Goal: Transaction & Acquisition: Purchase product/service

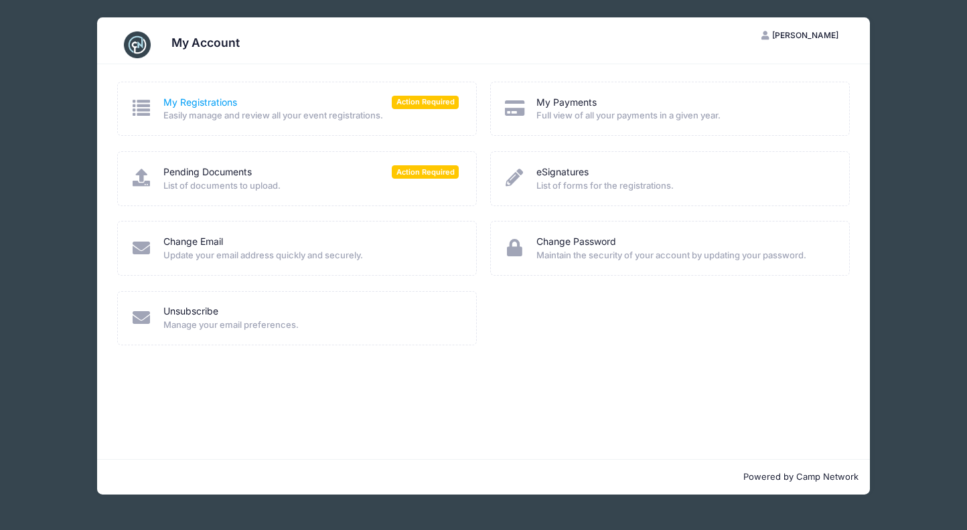
click at [205, 104] on link "My Registrations" at bounding box center [200, 103] width 74 height 14
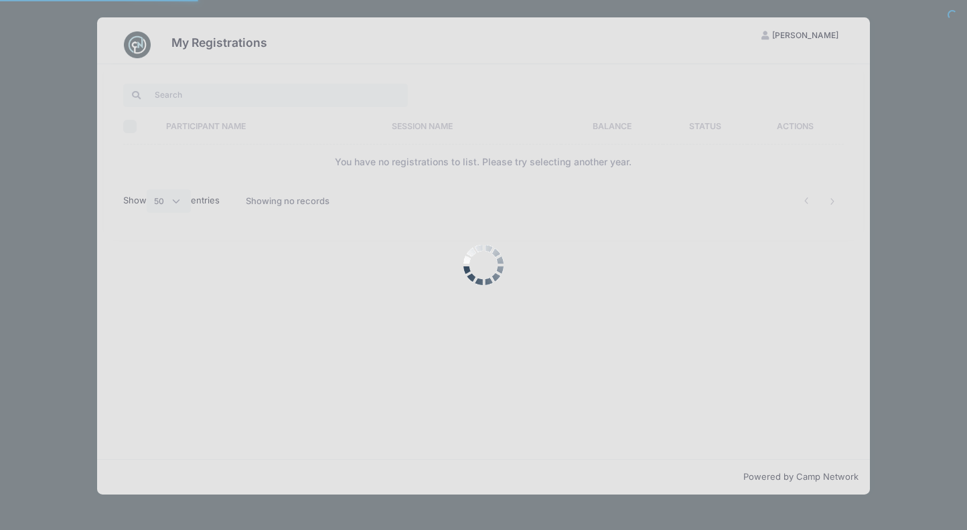
select select "50"
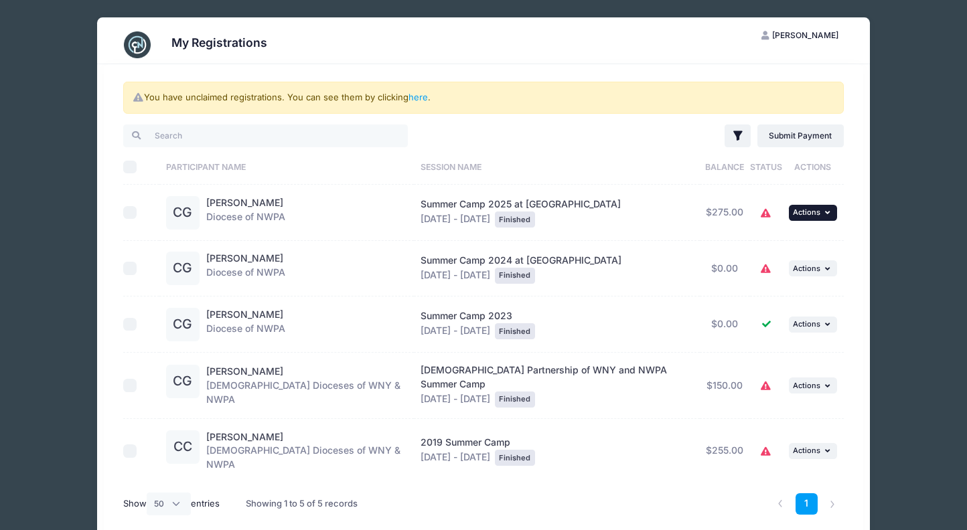
click at [816, 214] on span "Actions" at bounding box center [806, 212] width 27 height 9
click at [759, 269] on link "Submit Payment" at bounding box center [767, 267] width 121 height 25
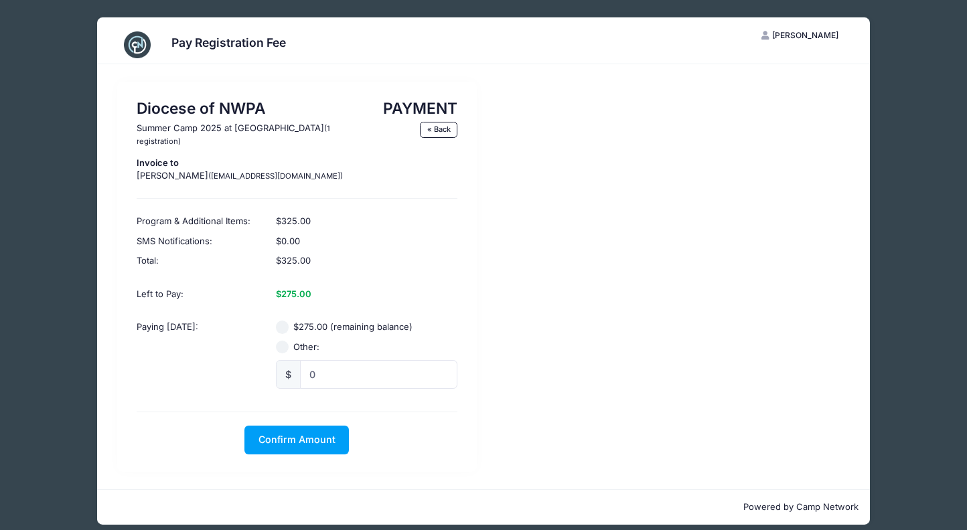
click at [283, 321] on input "$275.00 (remaining balance)" at bounding box center [282, 327] width 13 height 13
radio input "true"
click at [347, 367] on input "0" at bounding box center [378, 374] width 157 height 29
click at [279, 311] on div "$275.00 (remaining balance) Other: $ 0" at bounding box center [366, 355] width 195 height 88
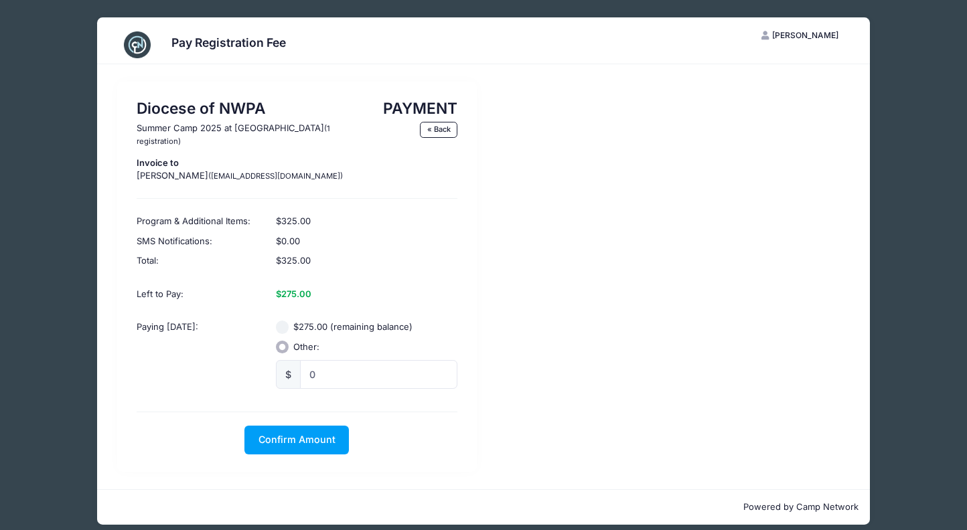
click at [282, 321] on input "$275.00 (remaining balance)" at bounding box center [282, 327] width 13 height 13
radio input "true"
click at [325, 360] on input "0" at bounding box center [378, 374] width 157 height 29
type input "275"
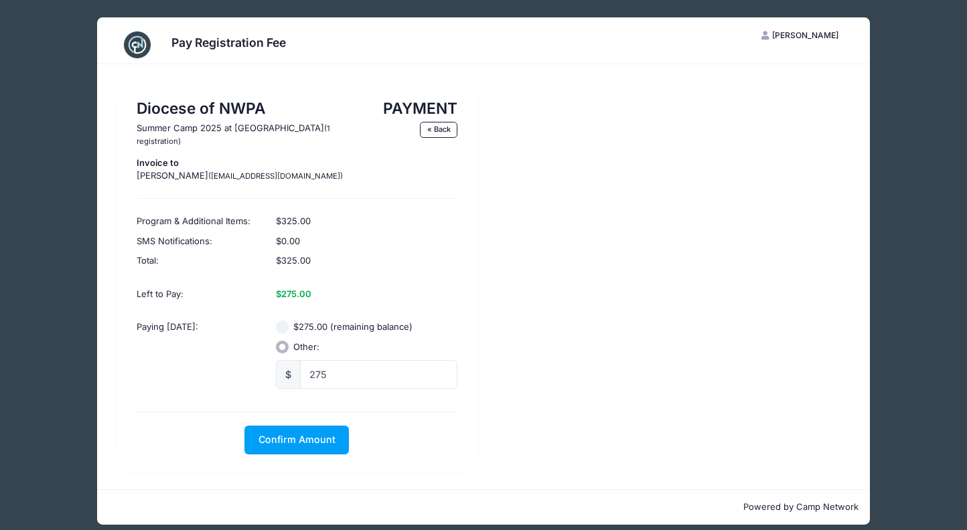
click at [279, 321] on input "$275.00 (remaining balance)" at bounding box center [282, 327] width 13 height 13
radio input "true"
click at [300, 434] on span "Confirm Amount" at bounding box center [297, 439] width 77 height 11
click at [300, 426] on button "Pay with Card" at bounding box center [297, 440] width 92 height 29
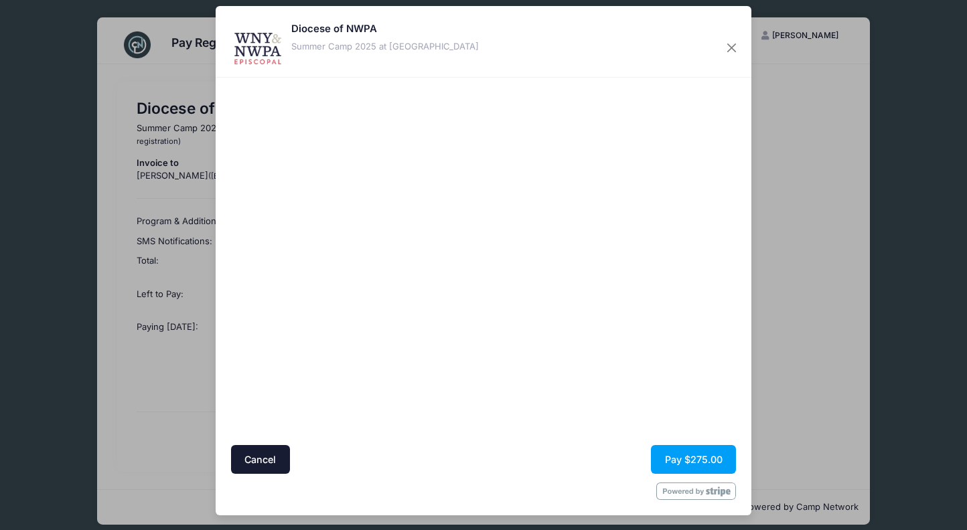
scroll to position [9, 0]
click at [692, 452] on button "Pay $275.00" at bounding box center [693, 459] width 85 height 29
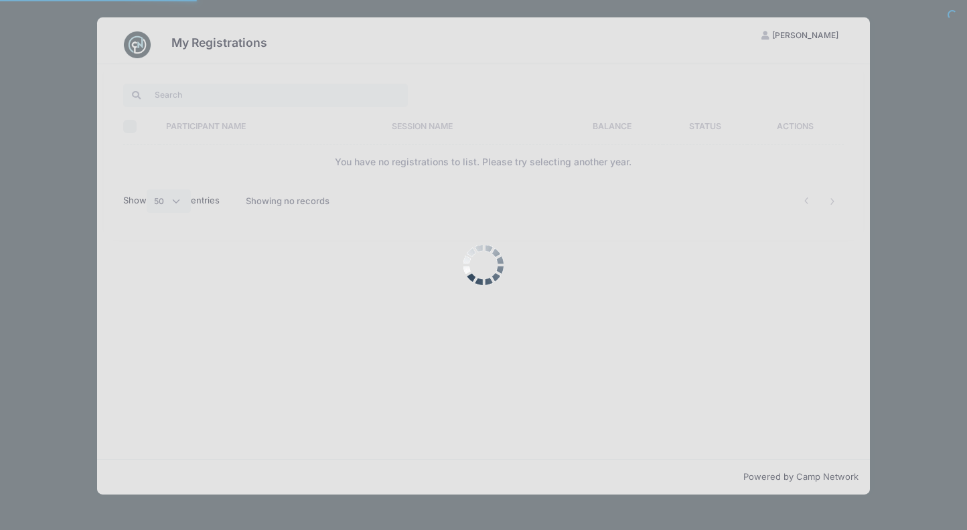
select select "50"
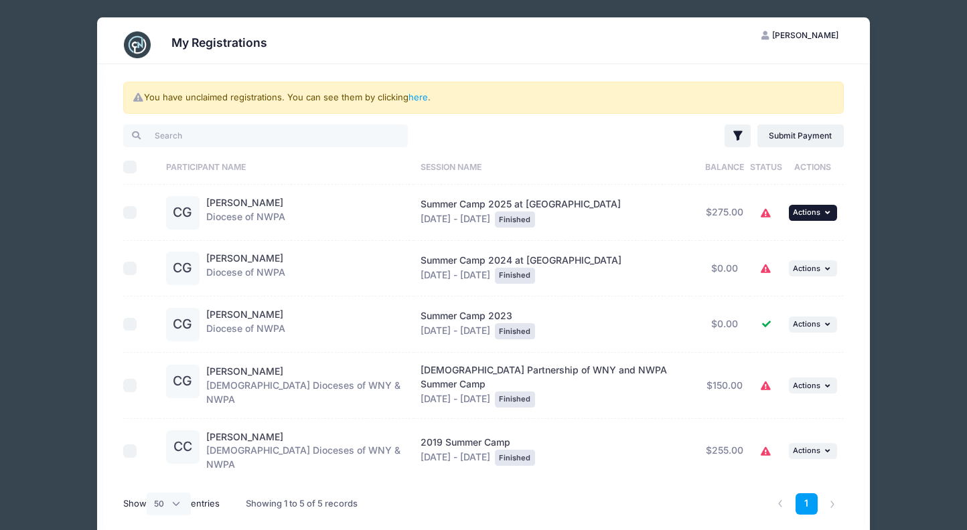
click at [812, 212] on span "Actions" at bounding box center [806, 212] width 27 height 9
click at [764, 267] on link "Submit Payment" at bounding box center [767, 267] width 121 height 25
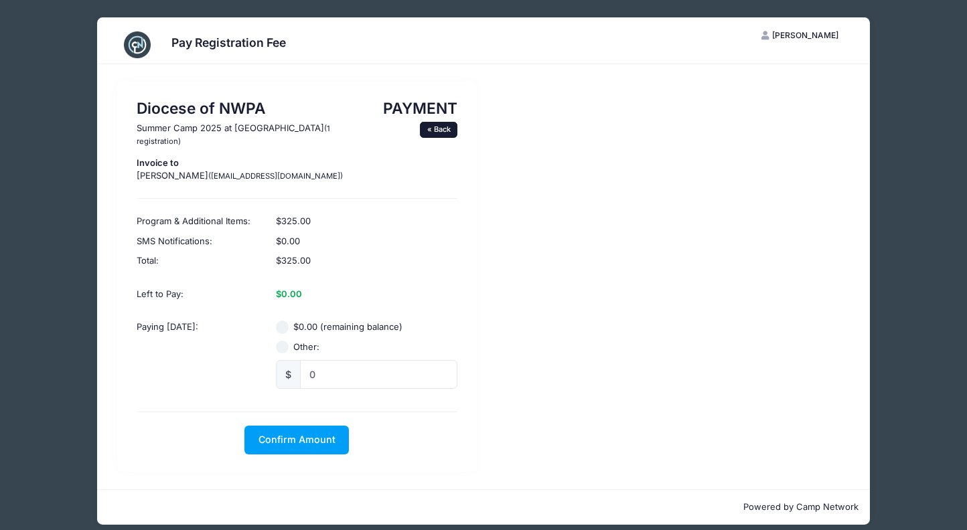
click at [437, 131] on link "« Back" at bounding box center [439, 130] width 38 height 16
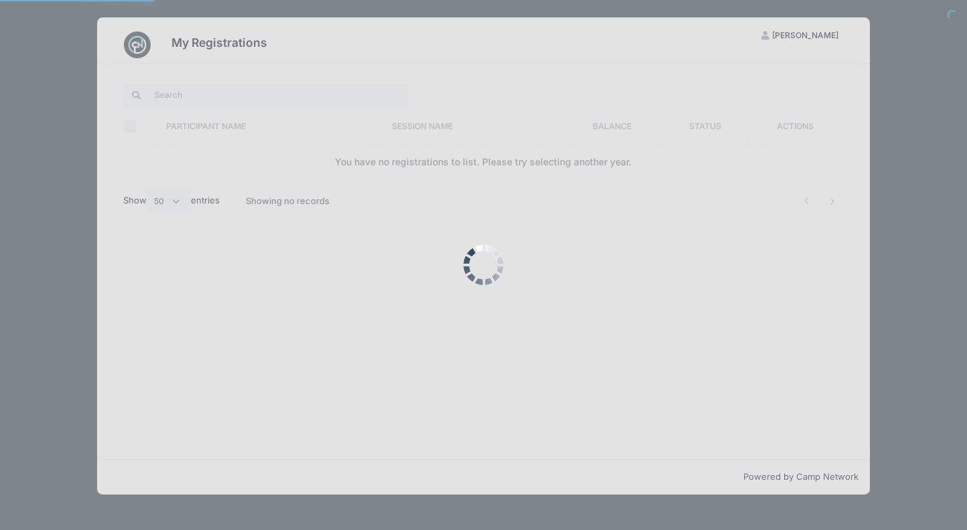
select select "50"
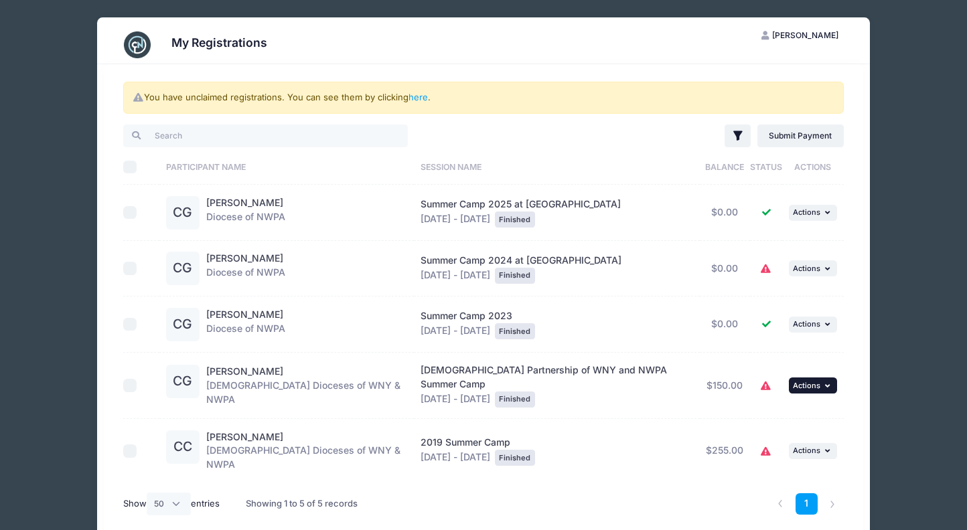
click at [814, 381] on span "Actions" at bounding box center [806, 385] width 27 height 9
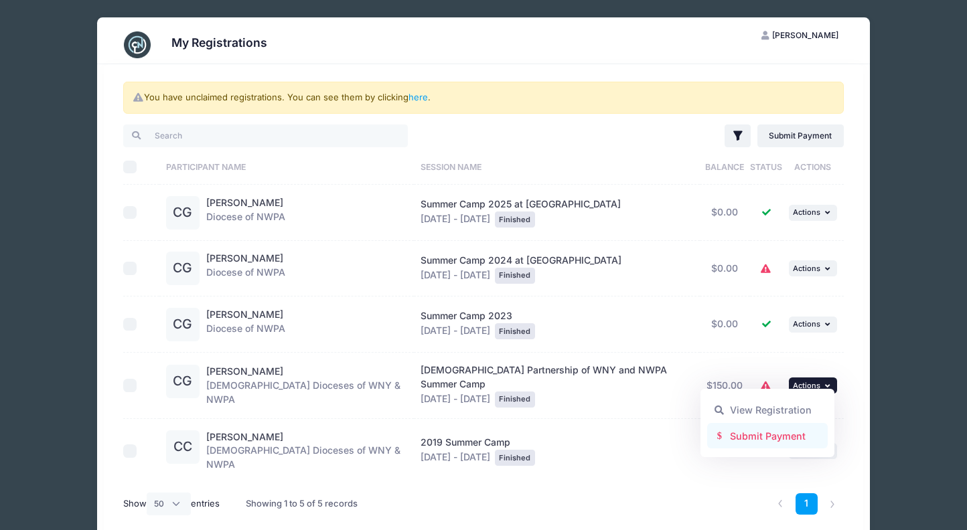
click at [772, 431] on link "Submit Payment" at bounding box center [767, 435] width 121 height 25
